Goal: Task Accomplishment & Management: Manage account settings

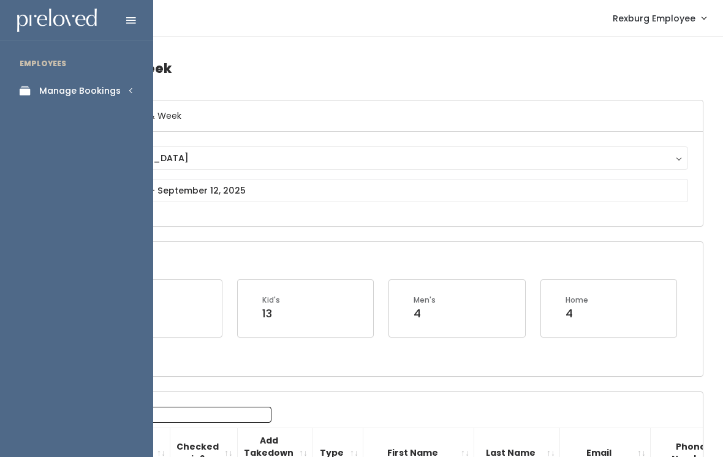
click at [111, 91] on div "Manage Bookings" at bounding box center [79, 91] width 81 height 13
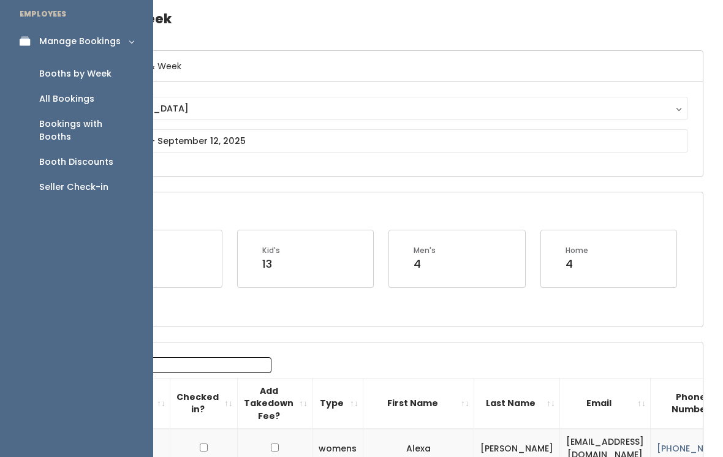
scroll to position [32, 0]
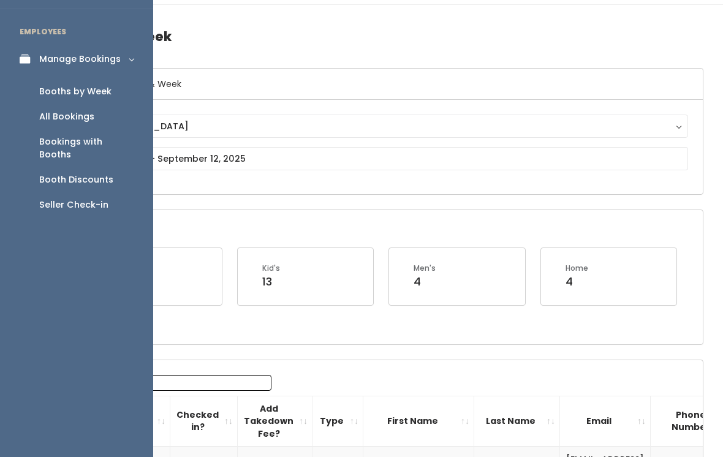
click at [121, 167] on link "Booth Discounts" at bounding box center [76, 179] width 153 height 25
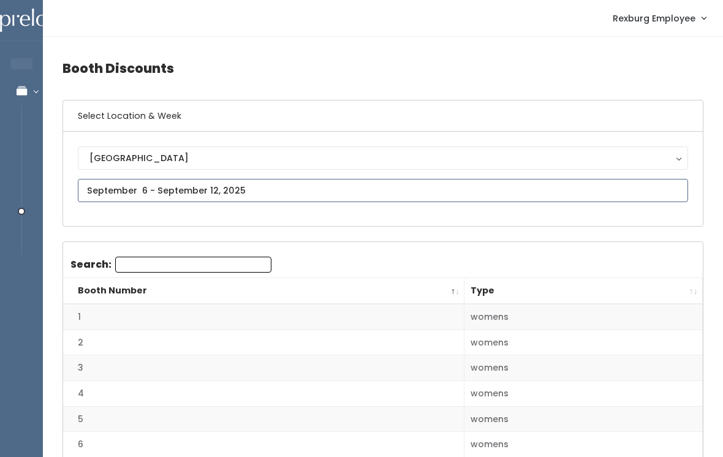
click at [289, 189] on input "text" at bounding box center [383, 190] width 610 height 23
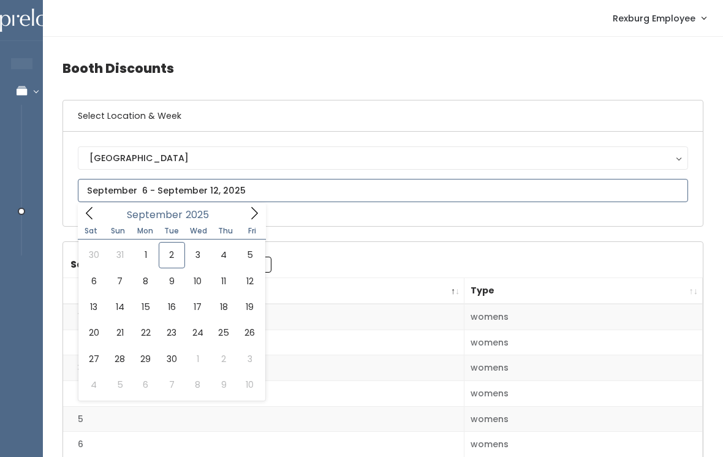
type input "August 30 to September 5"
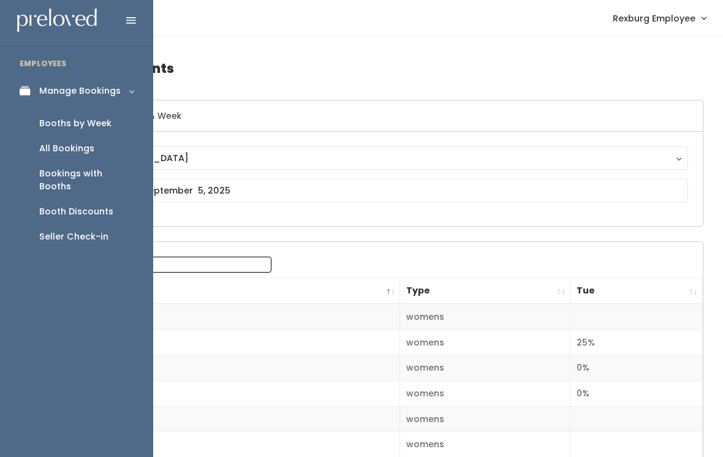
click at [100, 124] on div "Booths by Week" at bounding box center [75, 123] width 72 height 13
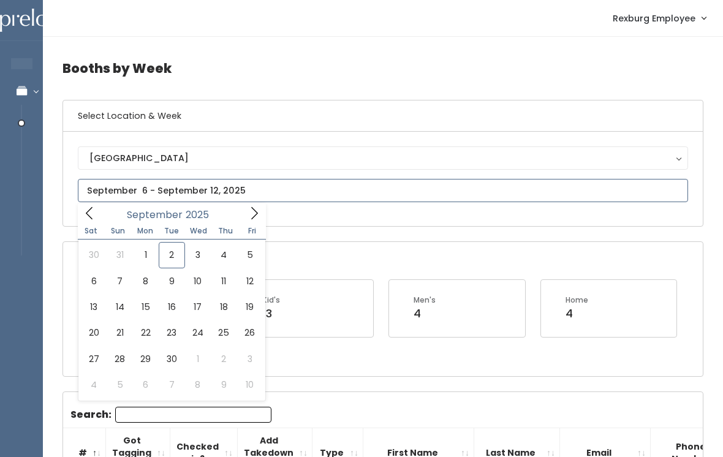
type input "September 6 to September 12"
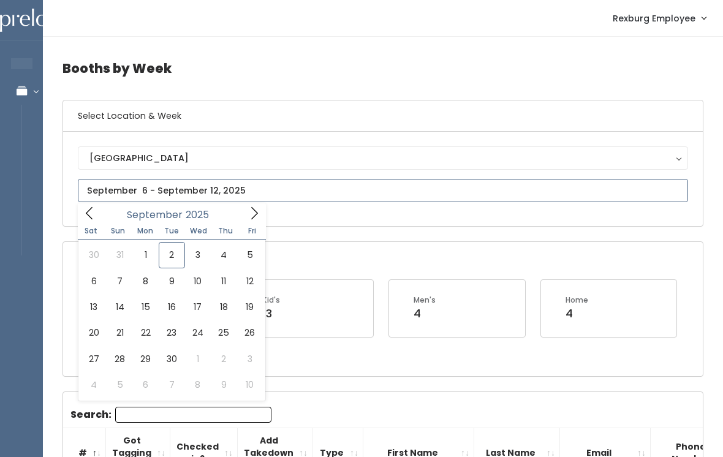
type input "September 20 to September 26"
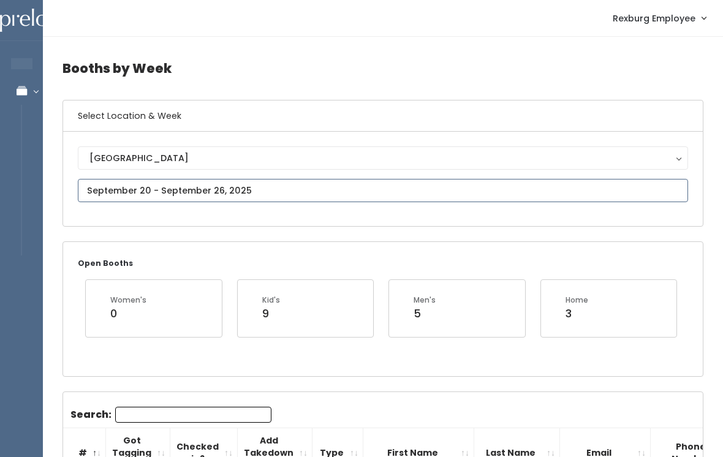
click at [246, 191] on input "text" at bounding box center [383, 190] width 610 height 23
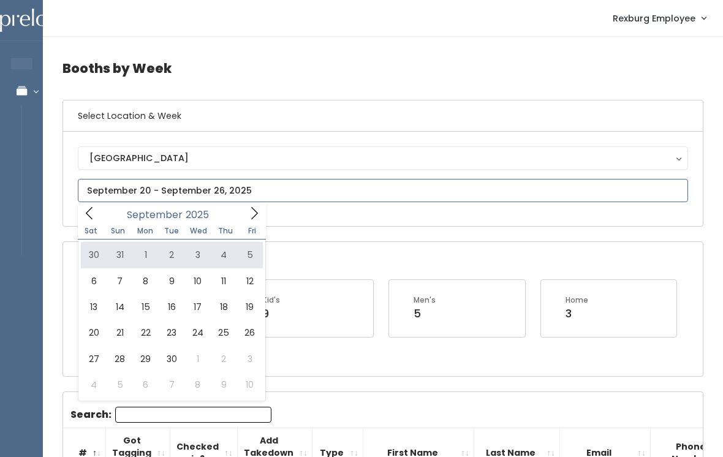
type input "August 30 to September 5"
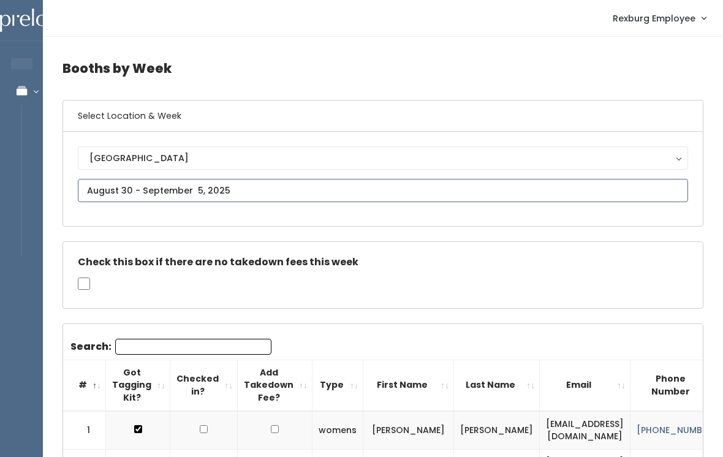
click at [281, 189] on input "text" at bounding box center [383, 190] width 610 height 23
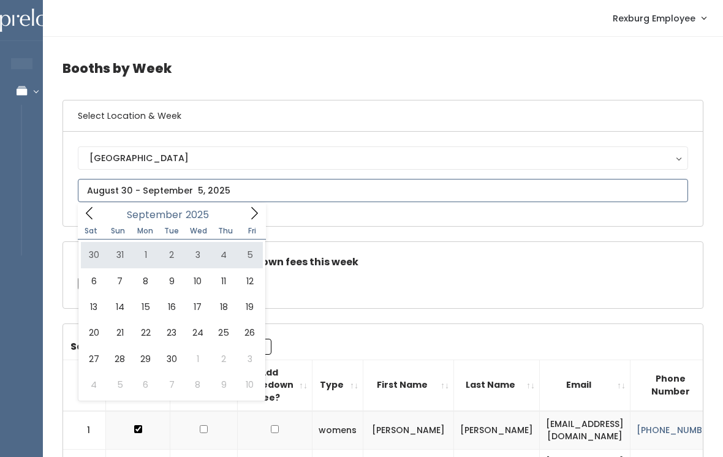
type input "August 30 to September 5"
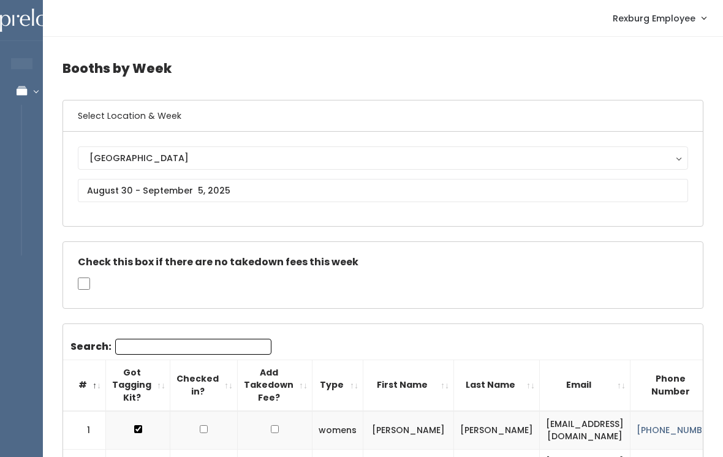
click at [179, 342] on input "Search:" at bounding box center [193, 347] width 156 height 16
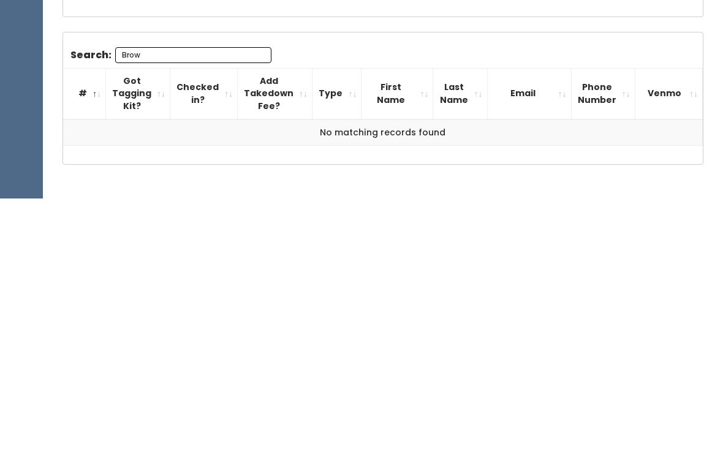
scroll to position [57, 0]
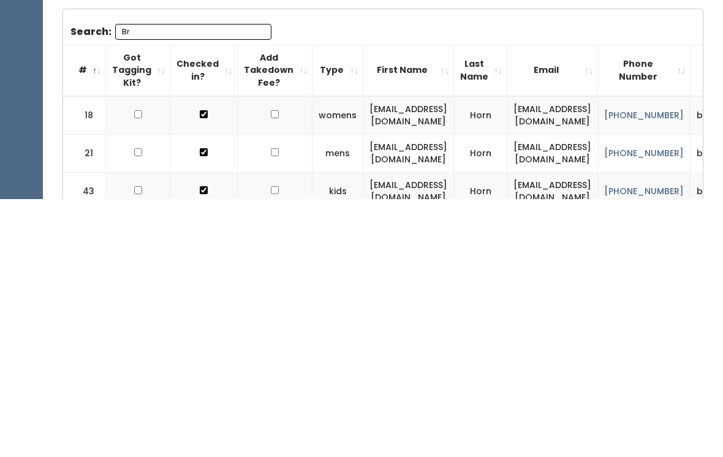
type input "B"
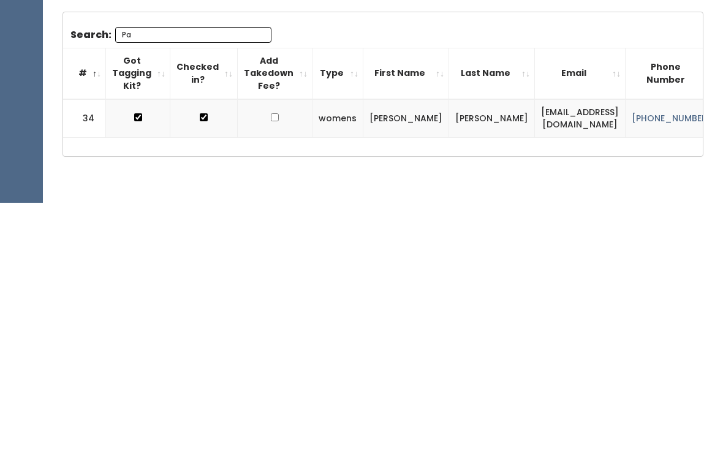
type input "P"
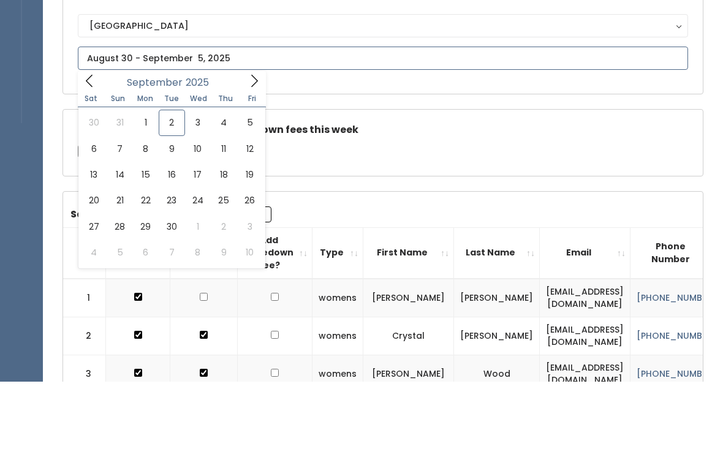
scroll to position [132, 0]
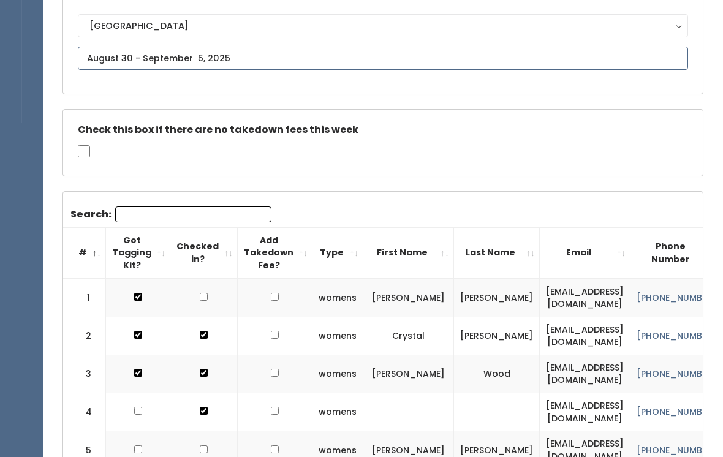
type input "September 6 to September 12"
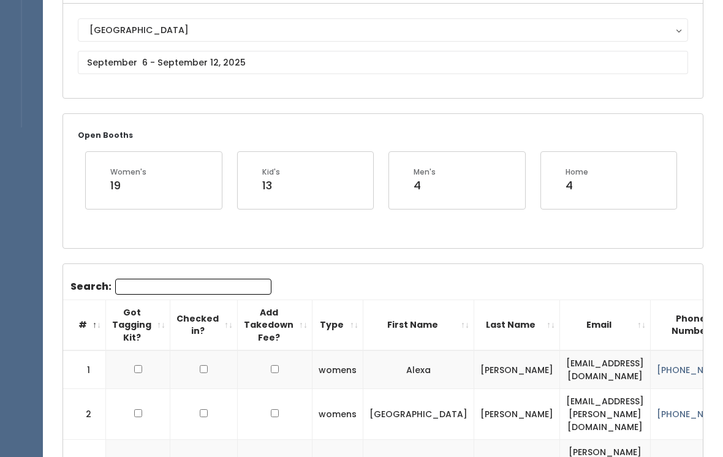
scroll to position [126, 0]
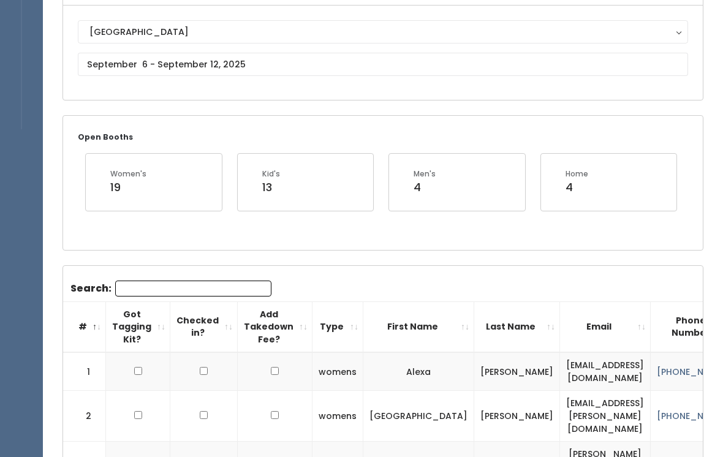
click at [139, 283] on input "Search:" at bounding box center [193, 289] width 156 height 16
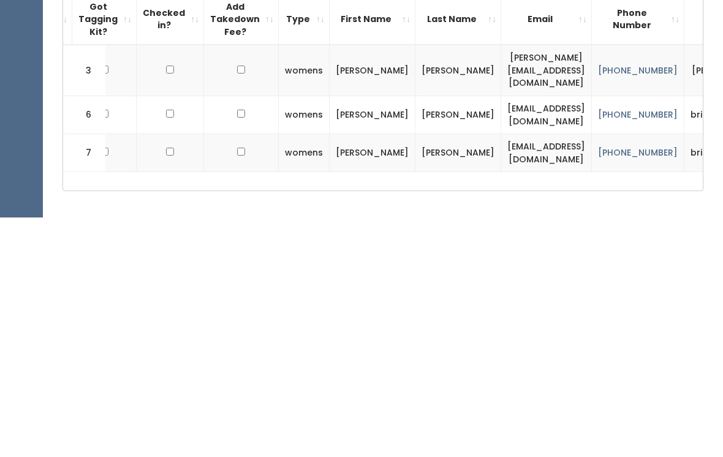
scroll to position [224, 0]
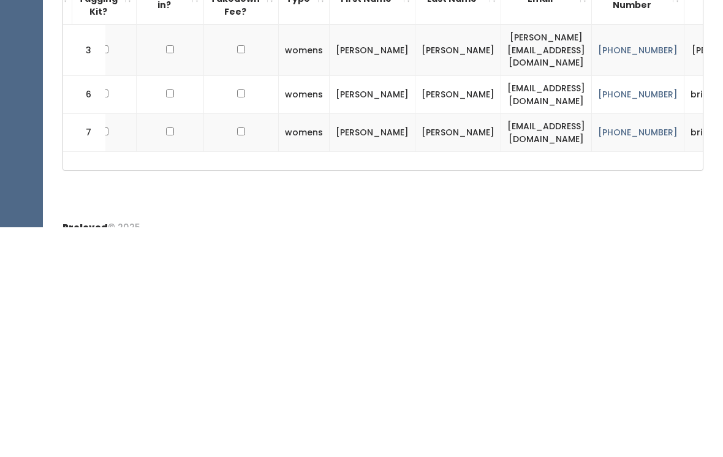
type input "B"
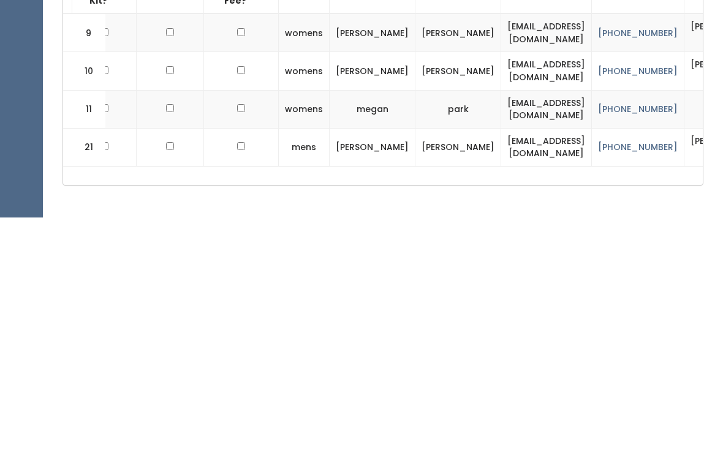
scroll to position [226, 0]
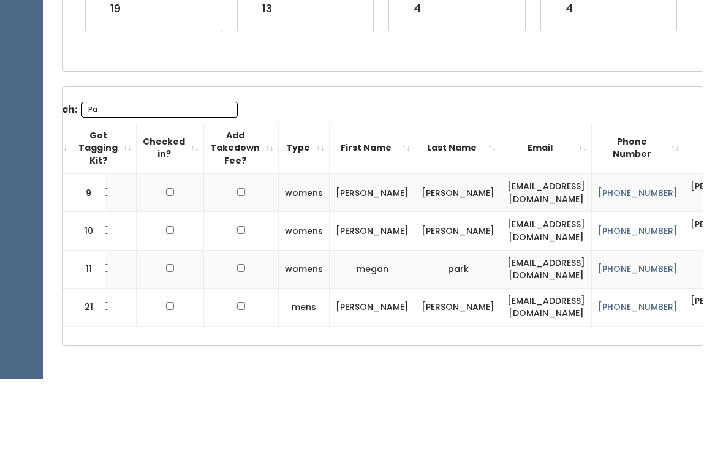
type input "P"
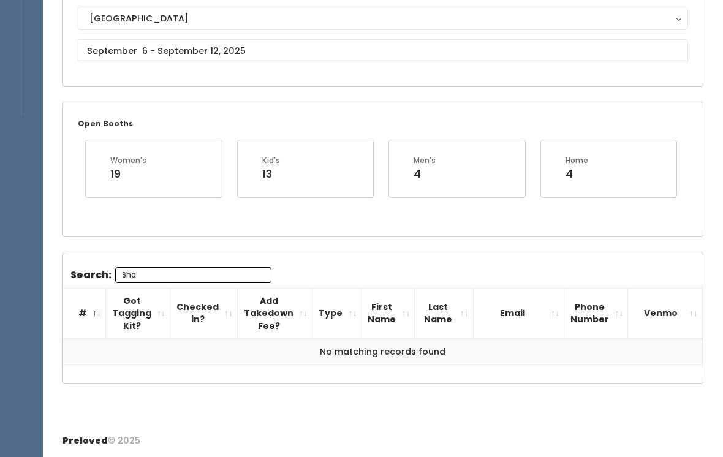
scroll to position [119, 0]
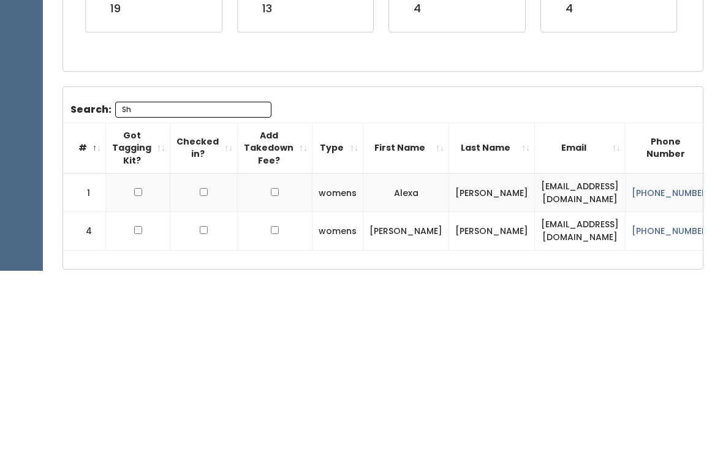
type input "S"
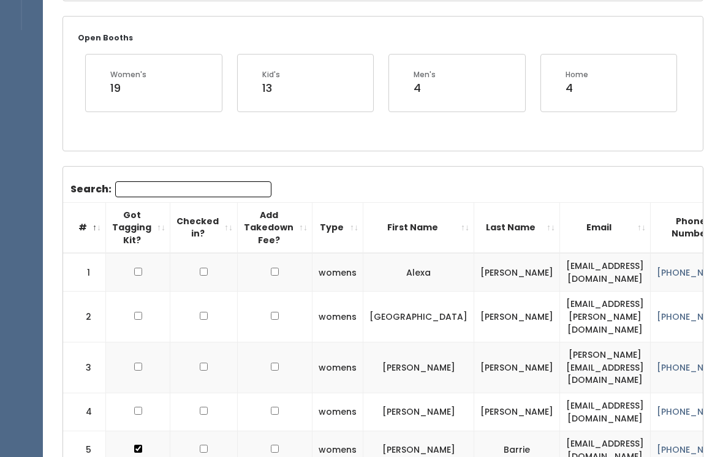
scroll to position [0, 0]
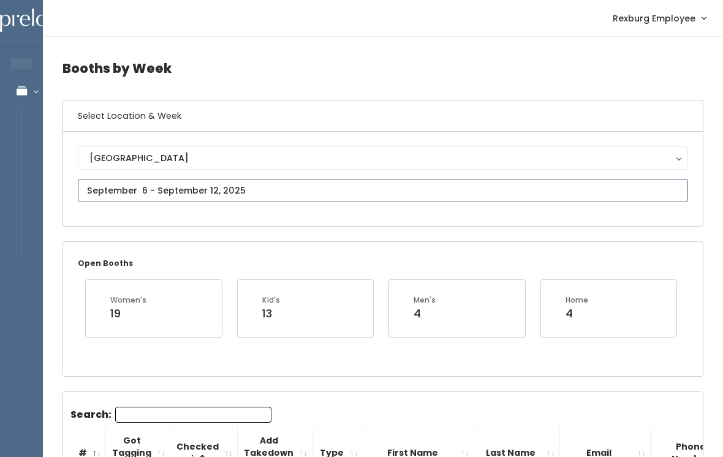
click at [104, 184] on input "text" at bounding box center [383, 190] width 610 height 23
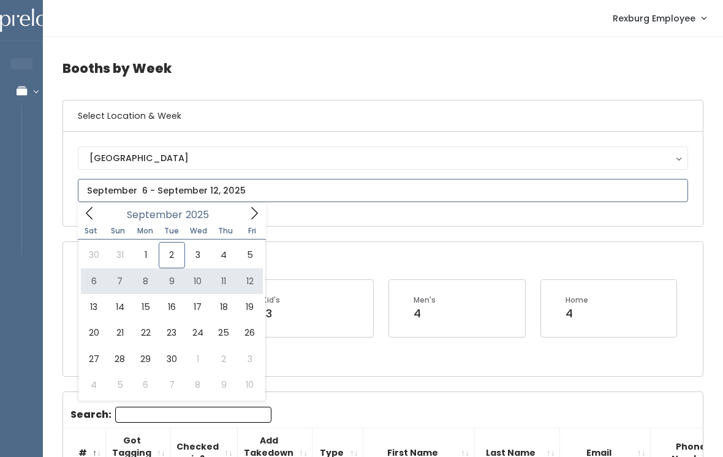
type input "September 6 to September 12"
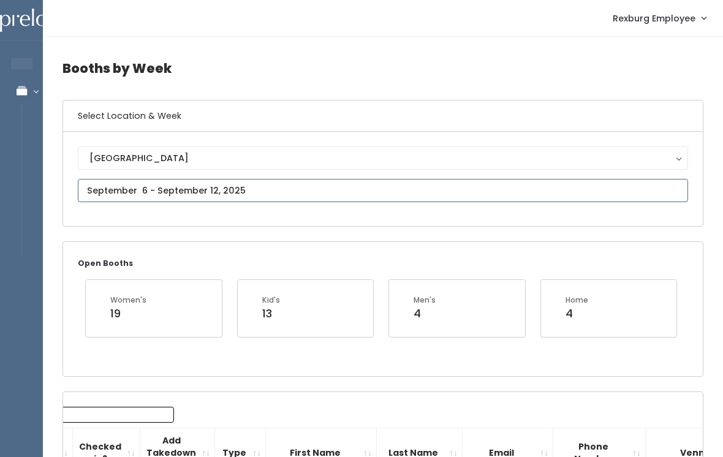
click at [126, 184] on input "text" at bounding box center [383, 190] width 610 height 23
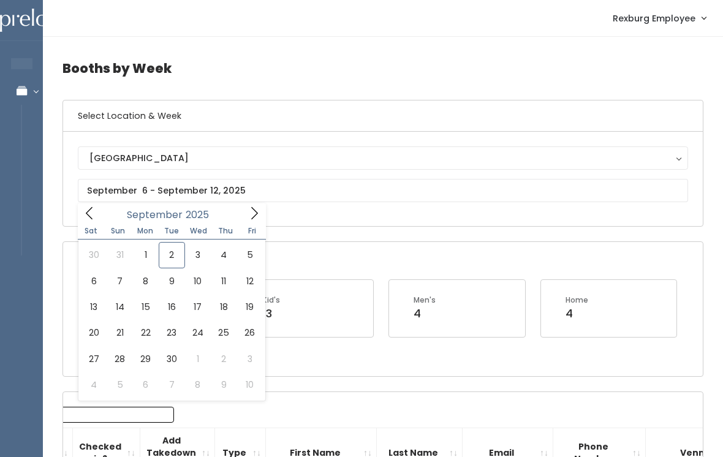
click at [321, 255] on div "Open Booths Women's 19 Kid's 13 Men's 4 Home 4" at bounding box center [383, 309] width 640 height 134
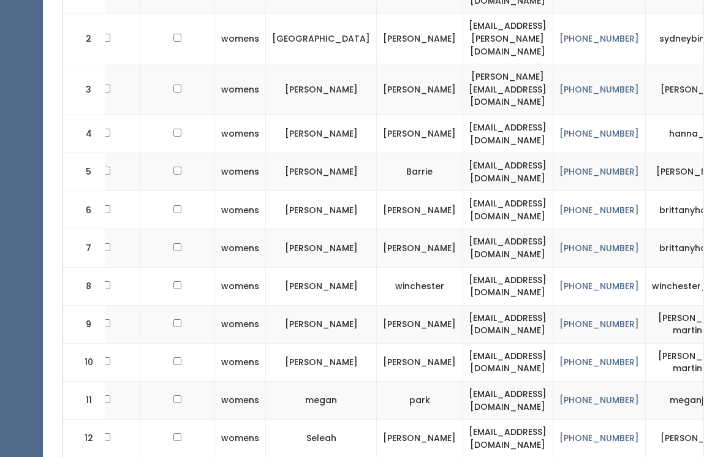
scroll to position [502, 0]
